Goal: Navigation & Orientation: Find specific page/section

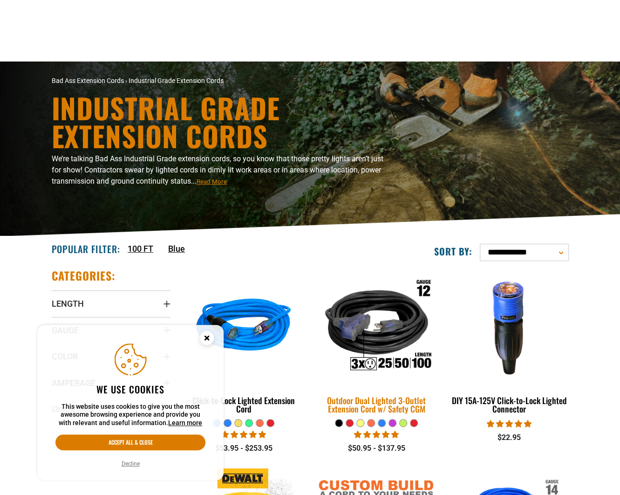
scroll to position [233, 0]
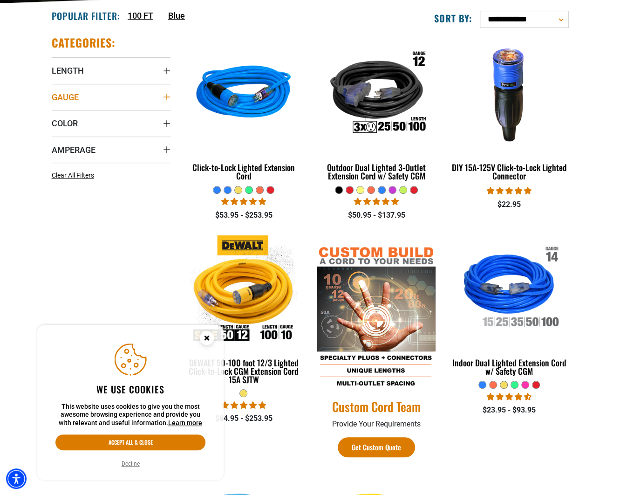
click at [163, 98] on icon "Gauge" at bounding box center [166, 96] width 7 height 7
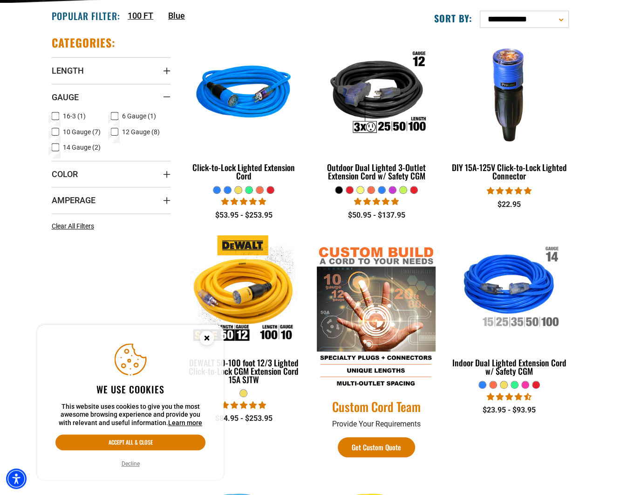
click at [114, 115] on icon at bounding box center [114, 116] width 7 height 12
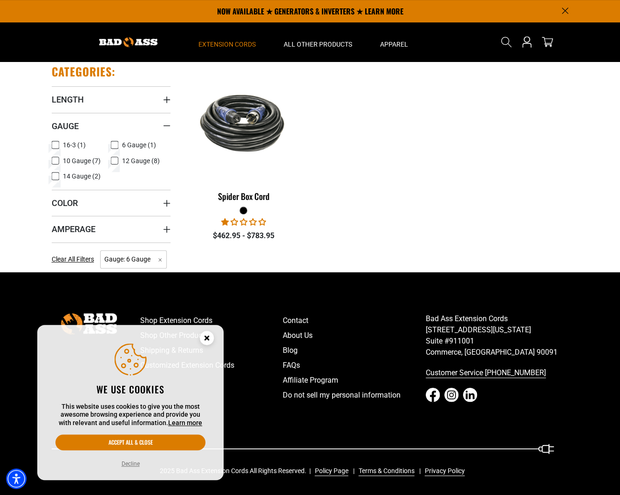
scroll to position [203, 0]
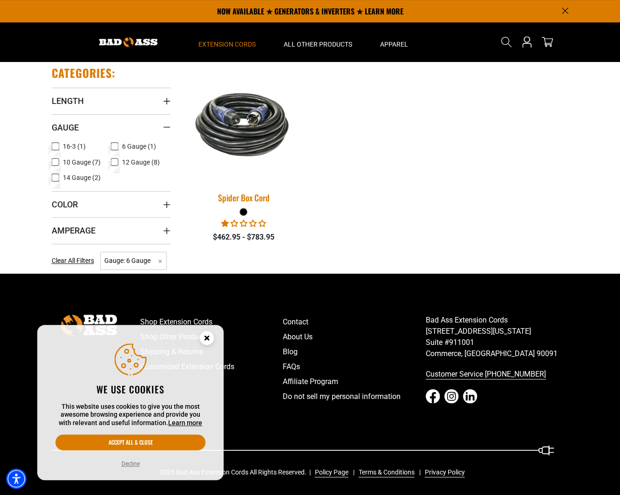
click at [236, 123] on img at bounding box center [243, 124] width 130 height 80
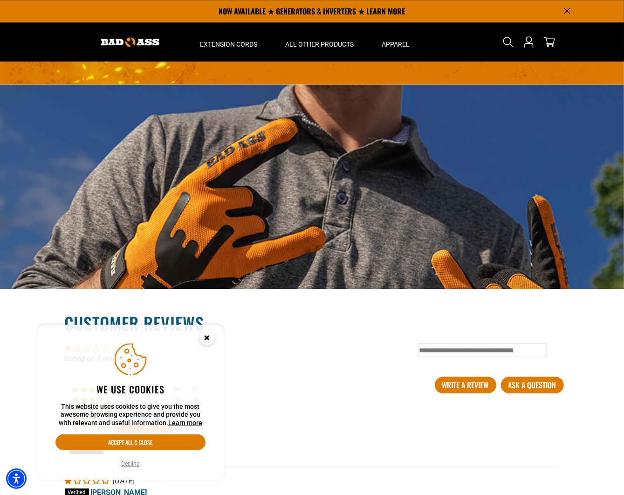
scroll to position [1076, 0]
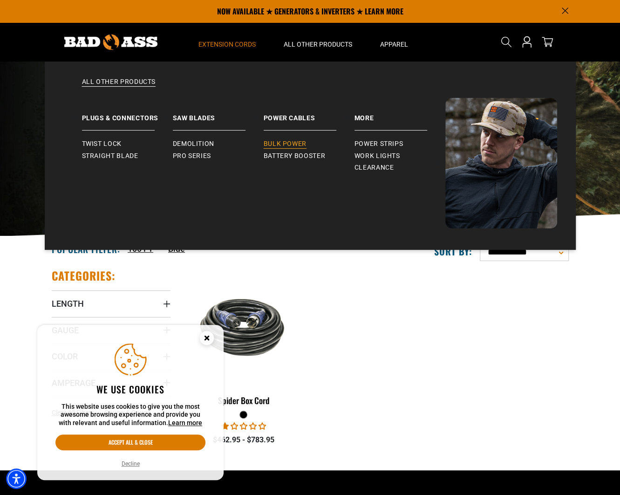
click at [283, 144] on span "Bulk Power" at bounding box center [285, 144] width 43 height 8
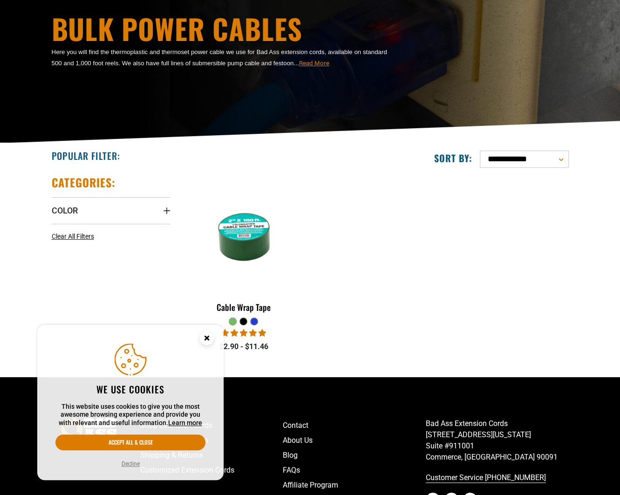
scroll to position [198, 0]
